Goal: Task Accomplishment & Management: Use online tool/utility

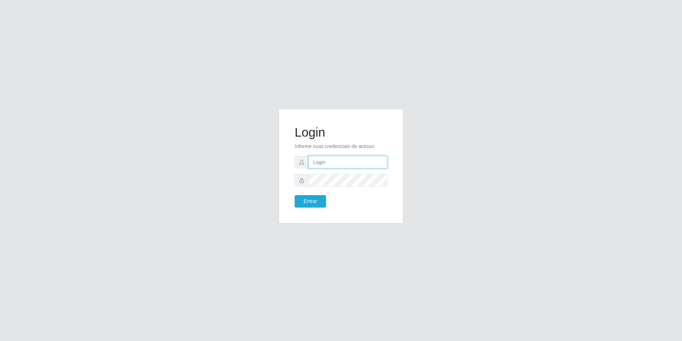
click at [325, 159] on input "text" at bounding box center [347, 162] width 79 height 12
click at [336, 161] on input "text" at bounding box center [347, 162] width 79 height 12
type input "V"
type input "[PERSON_NAME][EMAIL_ADDRESS][PERSON_NAME][DOMAIN_NAME]"
click at [295, 195] on button "Entrar" at bounding box center [310, 201] width 31 height 12
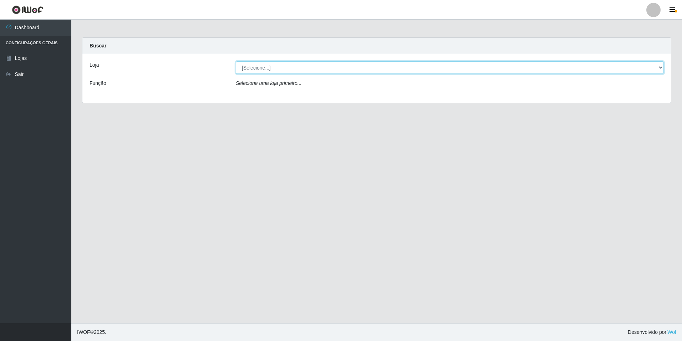
drag, startPoint x: 333, startPoint y: 62, endPoint x: 331, endPoint y: 67, distance: 5.4
click at [331, 65] on select "[Selecione...] [GEOGRAPHIC_DATA][PERSON_NAME][GEOGRAPHIC_DATA]" at bounding box center [450, 67] width 428 height 12
select select "528"
click at [236, 61] on select "[Selecione...] [GEOGRAPHIC_DATA][PERSON_NAME][GEOGRAPHIC_DATA]" at bounding box center [450, 67] width 428 height 12
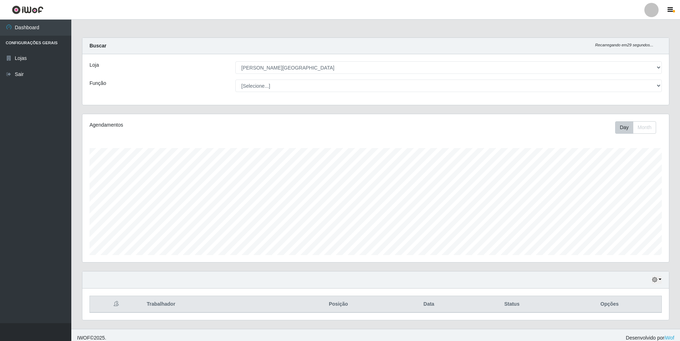
click at [319, 82] on select "[Selecione...] Auxiliar de Depósito Auxiliar de Depósito + Auxiliar de Depósito…" at bounding box center [448, 86] width 426 height 12
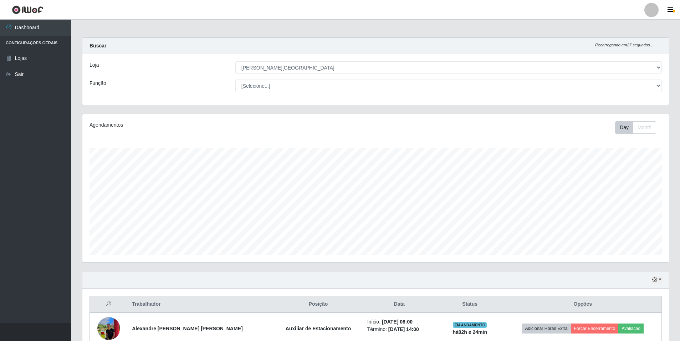
select select "1"
click at [235, 80] on select "[Selecione...] Auxiliar de Depósito Auxiliar de Depósito + Auxiliar de Depósito…" at bounding box center [448, 86] width 426 height 12
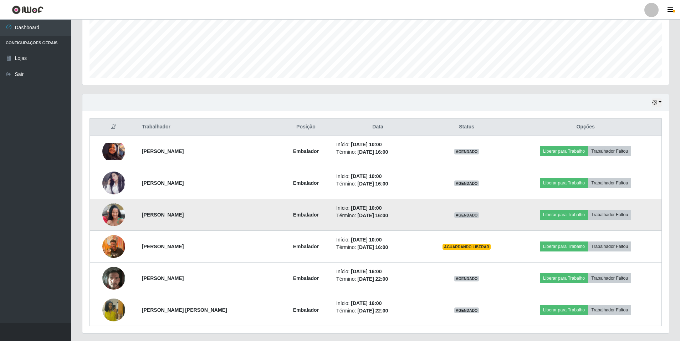
scroll to position [178, 0]
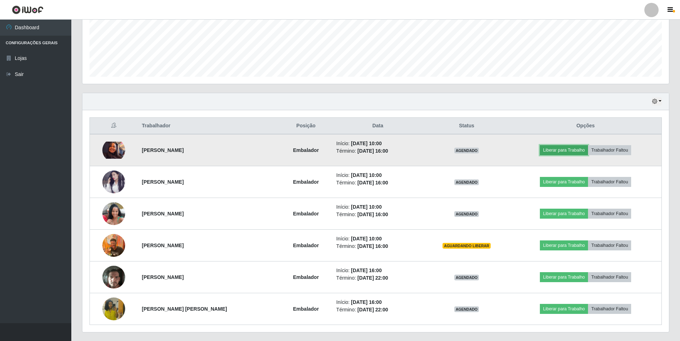
click at [577, 151] on button "Liberar para Trabalho" at bounding box center [564, 150] width 48 height 10
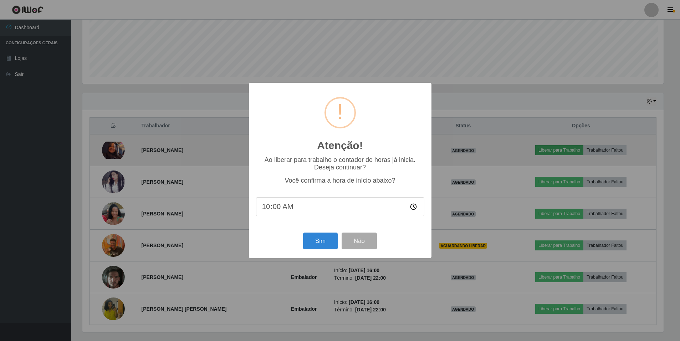
scroll to position [148, 583]
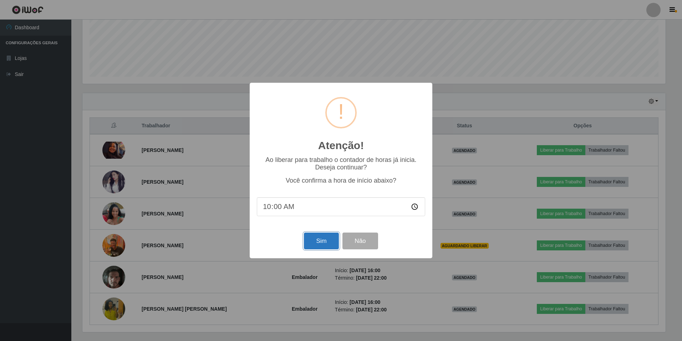
click at [327, 241] on button "Sim" at bounding box center [321, 240] width 35 height 17
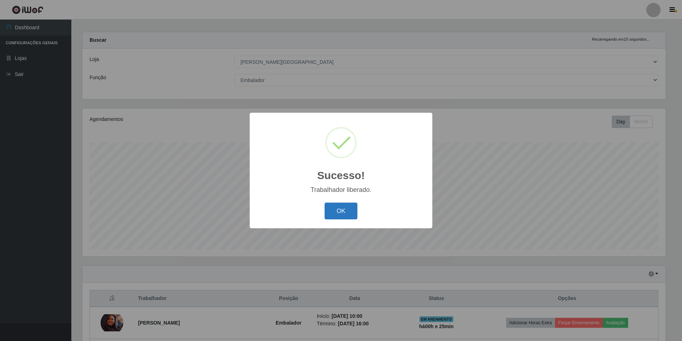
click at [342, 210] on button "OK" at bounding box center [340, 211] width 33 height 17
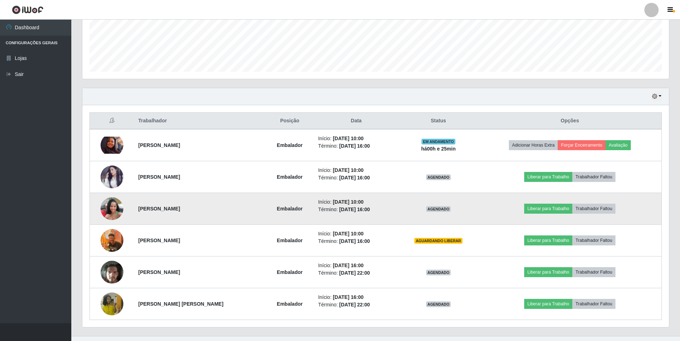
scroll to position [184, 0]
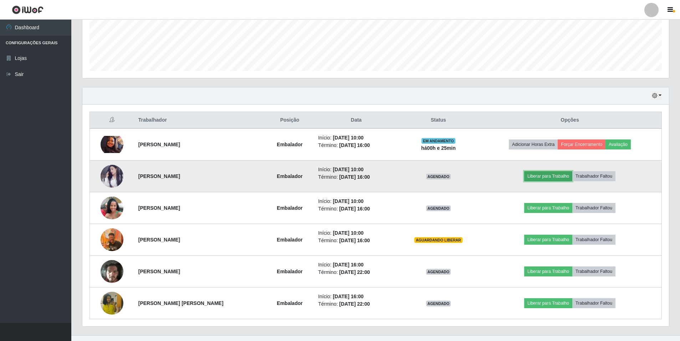
click at [552, 175] on button "Liberar para Trabalho" at bounding box center [548, 176] width 48 height 10
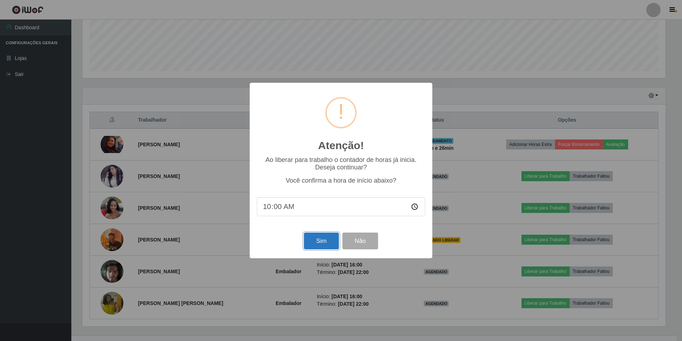
click at [312, 244] on button "Sim" at bounding box center [321, 240] width 35 height 17
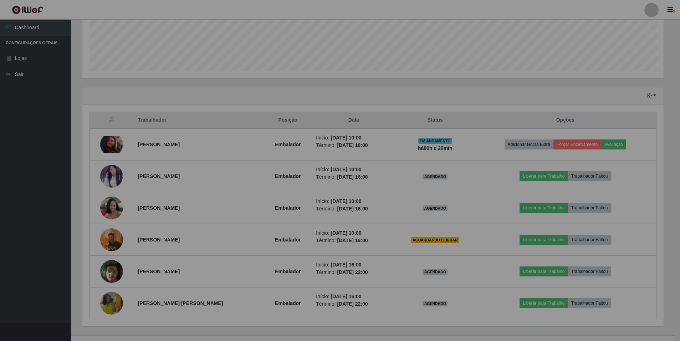
scroll to position [6, 0]
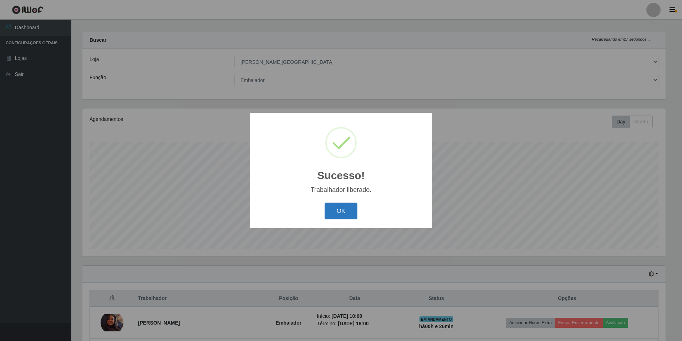
click at [351, 206] on button "OK" at bounding box center [340, 211] width 33 height 17
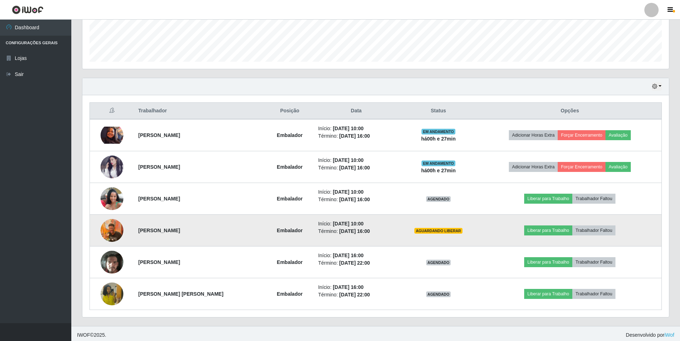
scroll to position [196, 0]
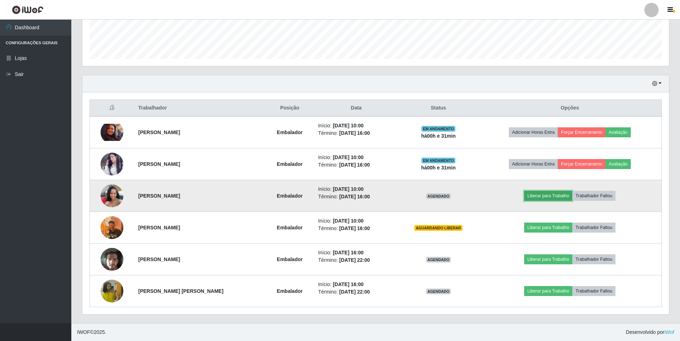
click at [553, 200] on button "Liberar para Trabalho" at bounding box center [548, 196] width 48 height 10
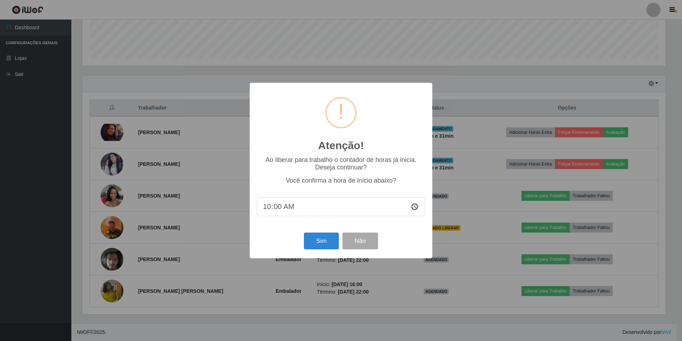
click at [289, 208] on input "10:00" at bounding box center [341, 206] width 168 height 19
click at [282, 208] on input "10:00" at bounding box center [341, 206] width 168 height 19
click at [284, 208] on input "10:00" at bounding box center [341, 206] width 168 height 19
click at [282, 206] on input "10:00" at bounding box center [341, 206] width 168 height 19
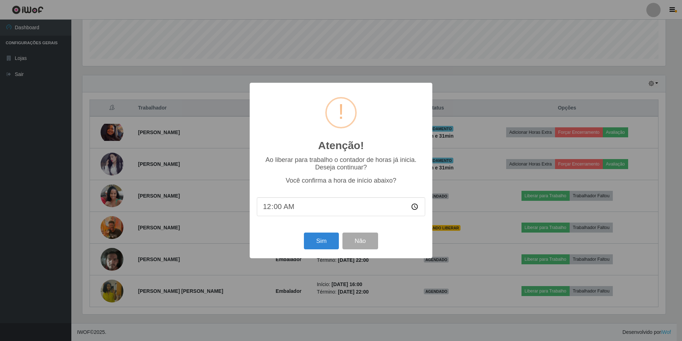
type input "01:00"
click at [271, 209] on input "time" at bounding box center [341, 206] width 168 height 19
type input "10:29"
type input "10:25"
click at [322, 244] on button "Sim" at bounding box center [321, 240] width 35 height 17
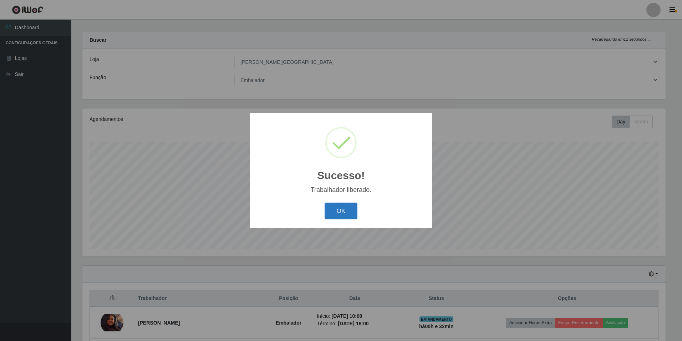
click at [342, 211] on button "OK" at bounding box center [340, 211] width 33 height 17
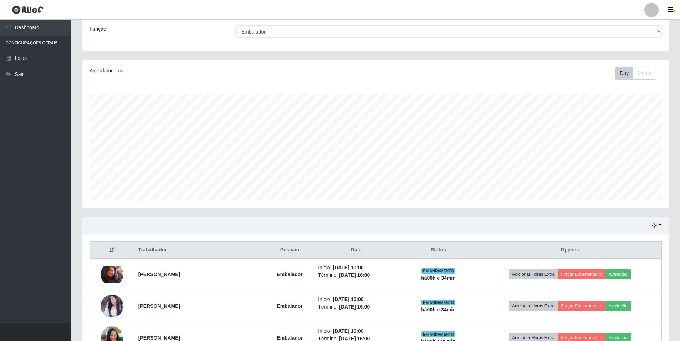
scroll to position [53, 0]
